Goal: Information Seeking & Learning: Learn about a topic

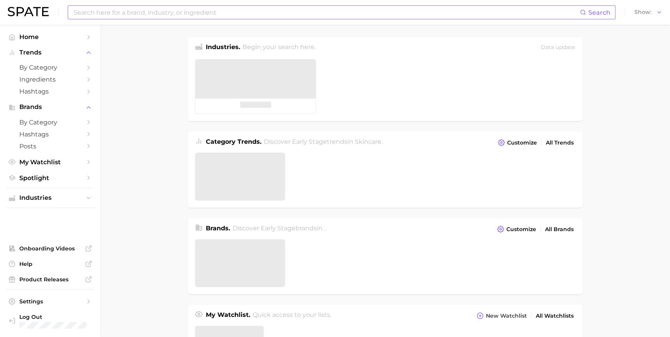
click at [184, 17] on input at bounding box center [326, 12] width 507 height 13
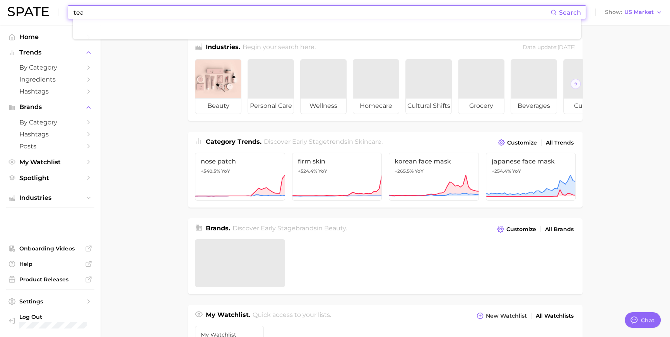
scroll to position [1157, 0]
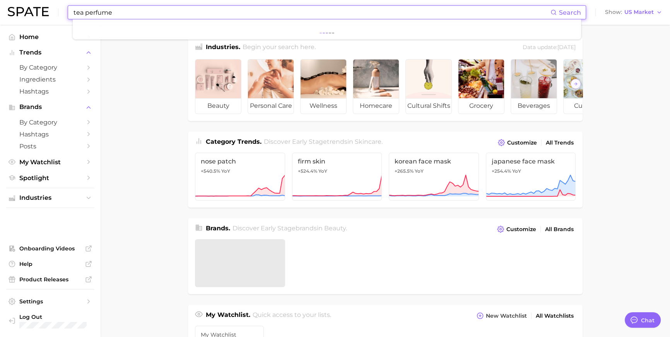
type input "tea perfume"
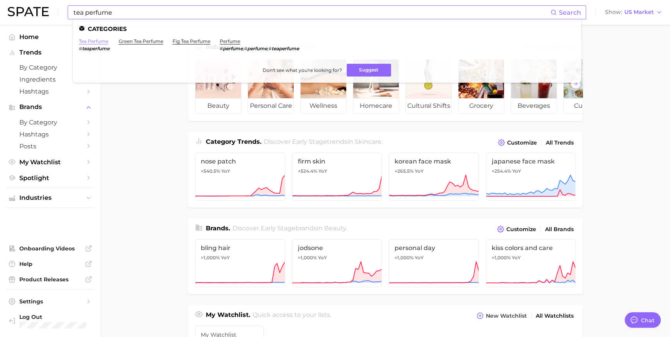
click at [104, 39] on link "tea perfume" at bounding box center [93, 41] width 29 height 6
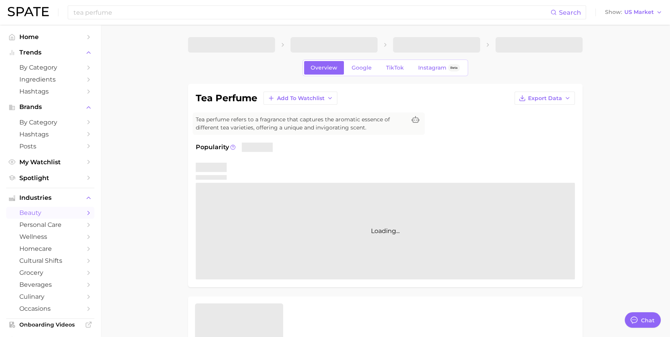
type textarea "x"
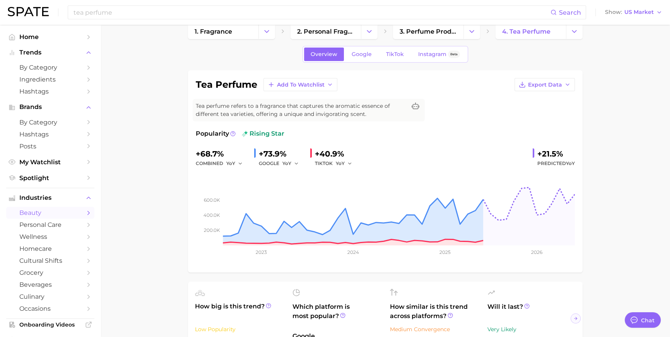
scroll to position [14, 0]
click at [351, 56] on span "Google" at bounding box center [361, 53] width 20 height 7
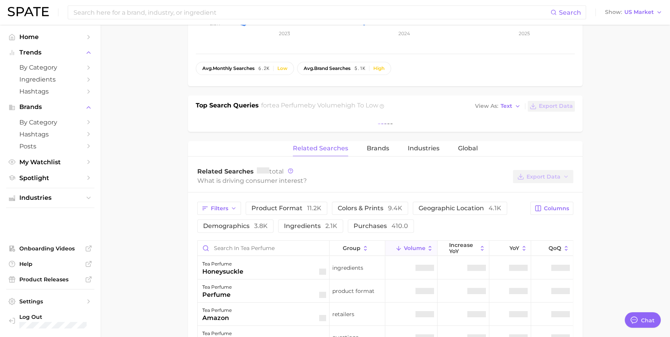
scroll to position [232, 0]
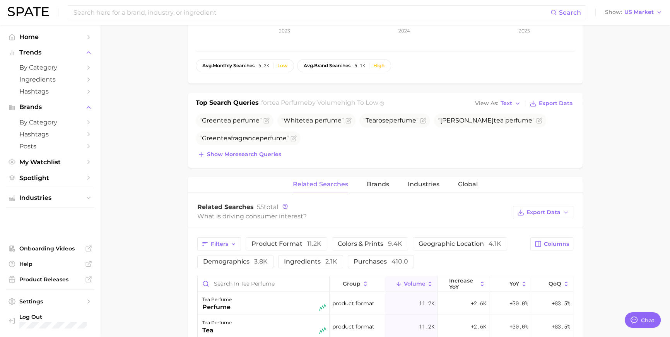
click at [365, 193] on div "Related Searches Brands Industries Global" at bounding box center [385, 184] width 394 height 15
click at [367, 188] on span "Brands" at bounding box center [378, 184] width 22 height 7
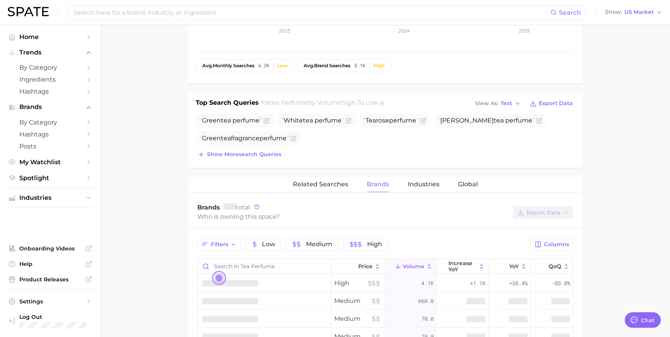
scroll to position [472, 0]
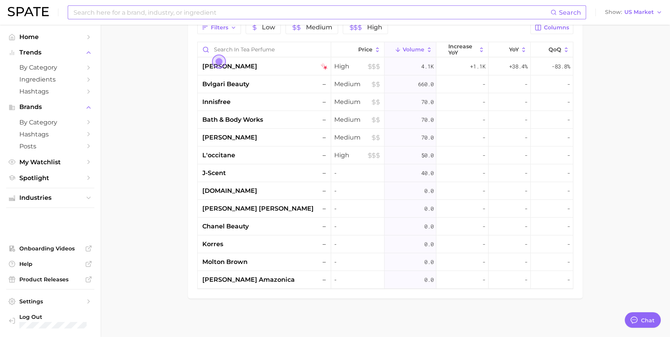
click at [262, 9] on input at bounding box center [312, 12] width 478 height 13
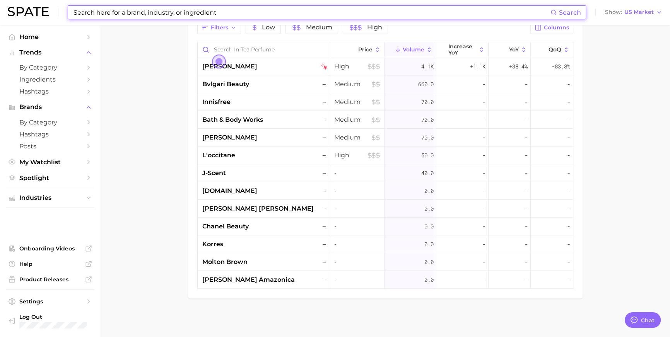
type input "ㄱ"
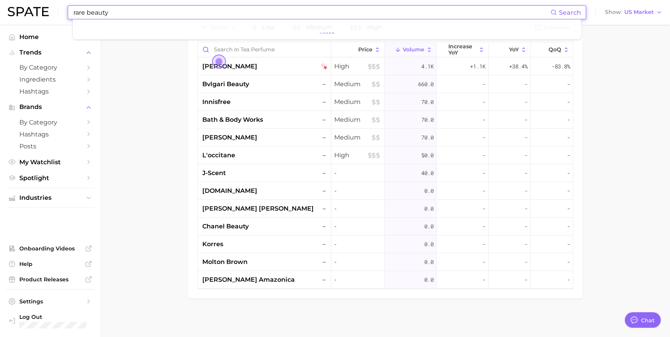
type input "rare beauty"
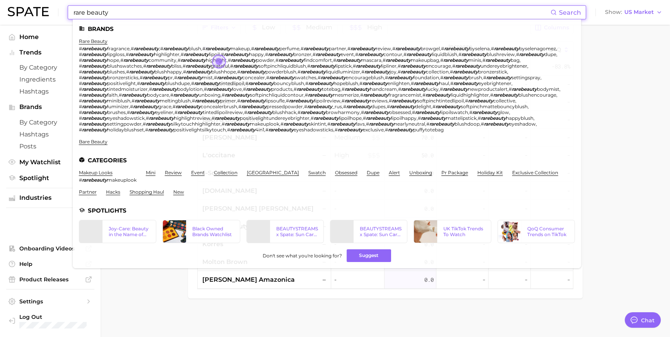
click at [99, 44] on li "rare beauty # rarebeauty fragrance , # rarebeauty , # rarebeauty blush , # rare…" at bounding box center [322, 85] width 486 height 94
click at [101, 38] on link "rare beauty" at bounding box center [93, 41] width 29 height 6
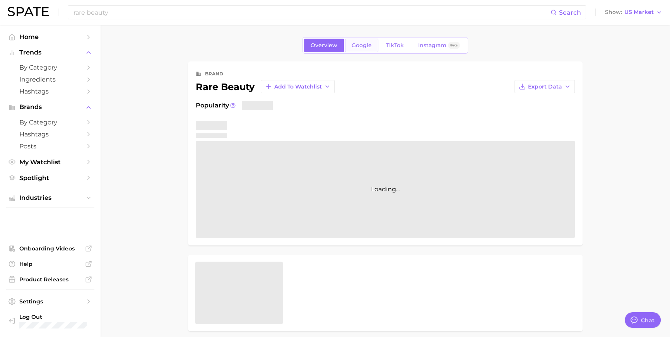
click at [345, 41] on link "Google" at bounding box center [361, 46] width 33 height 14
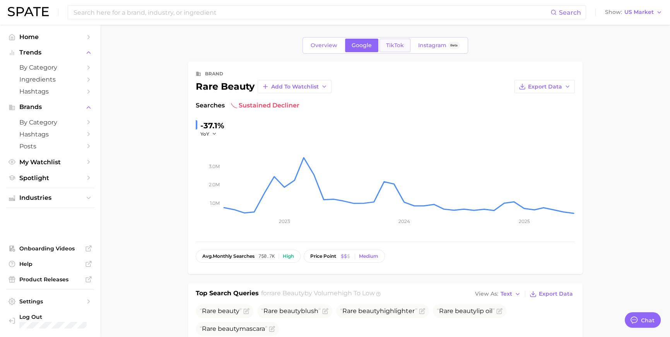
click at [393, 49] on span "TikTok" at bounding box center [395, 45] width 18 height 7
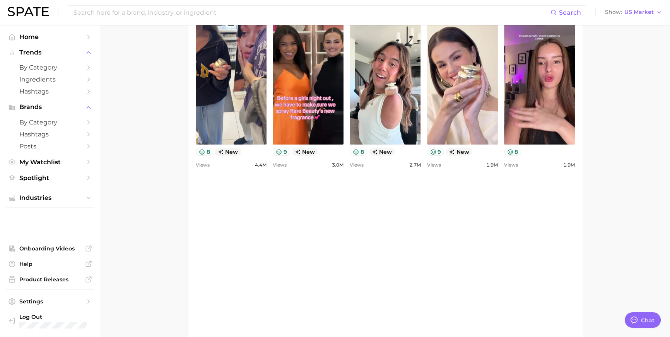
scroll to position [584, 0]
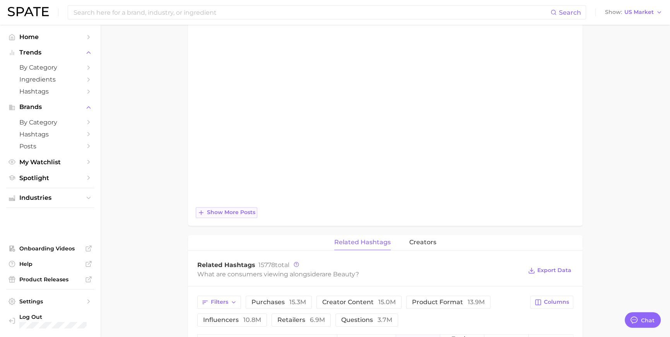
click at [220, 216] on span "Show more posts" at bounding box center [231, 212] width 48 height 7
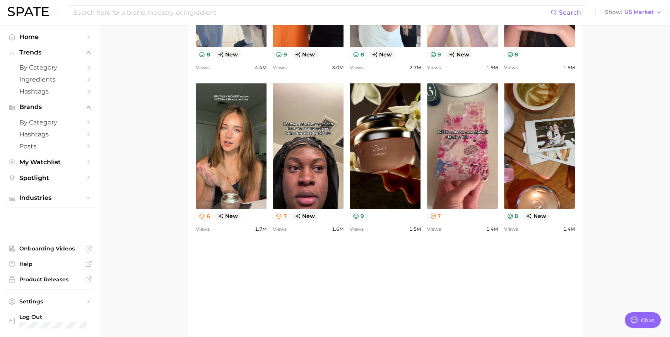
scroll to position [19, 0]
